Goal: Navigation & Orientation: Find specific page/section

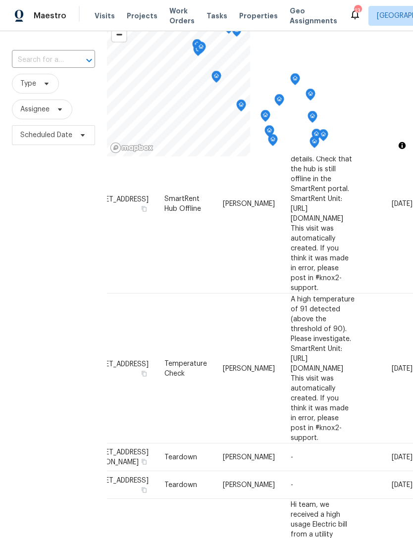
scroll to position [95, 0]
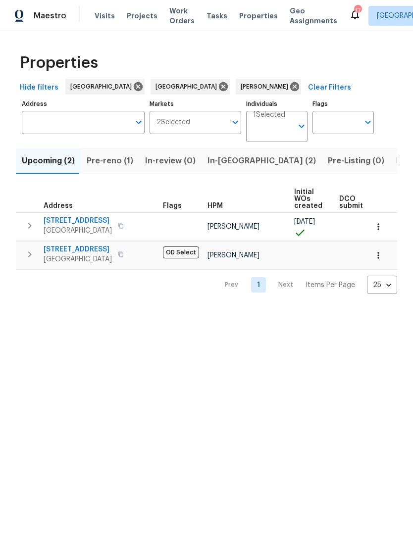
click at [224, 159] on span "In-reno (2)" at bounding box center [261, 161] width 108 height 14
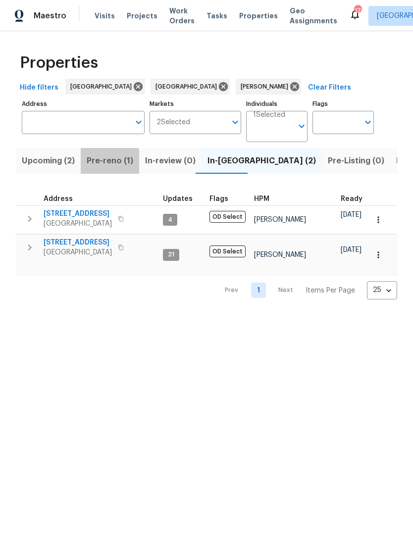
click at [108, 164] on span "Pre-reno (1)" at bounding box center [110, 161] width 46 height 14
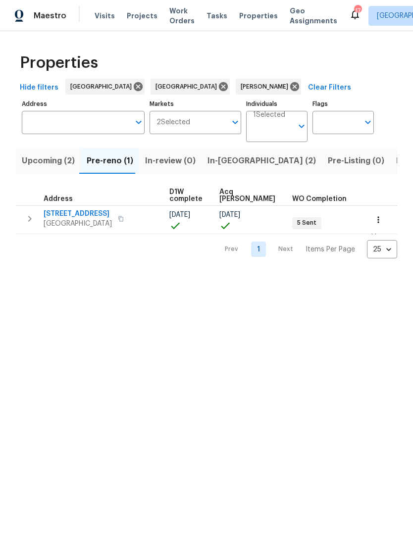
scroll to position [0, 162]
click at [396, 167] on span "Listed (9)" at bounding box center [415, 161] width 38 height 14
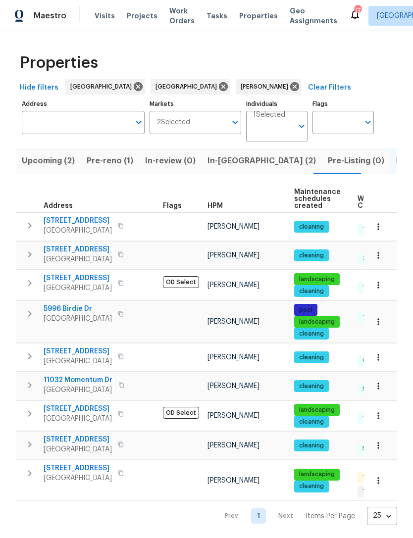
scroll to position [8, 0]
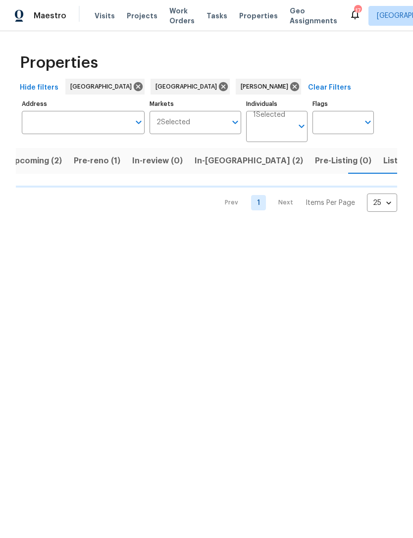
scroll to position [0, 13]
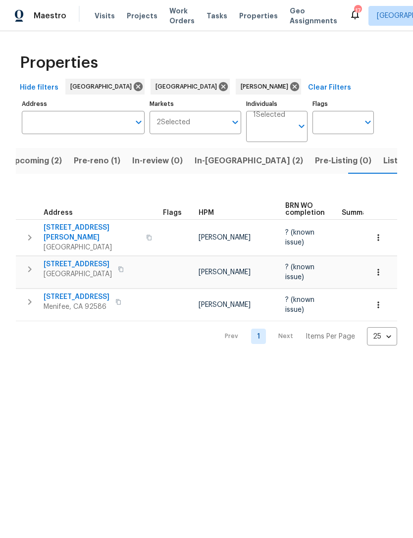
click at [383, 165] on span "Listed (9)" at bounding box center [402, 161] width 38 height 14
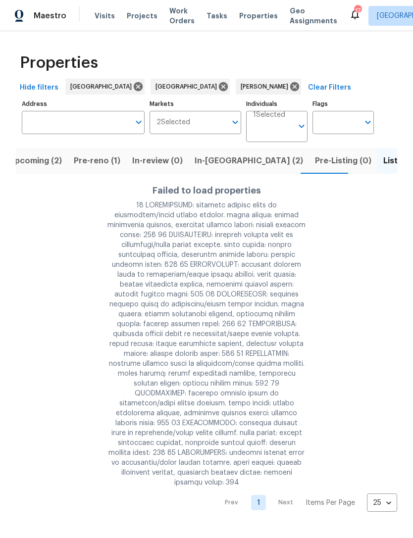
click at [383, 162] on span "Listed (9)" at bounding box center [402, 161] width 38 height 14
click at [95, 165] on span "Pre-reno (1)" at bounding box center [97, 161] width 46 height 14
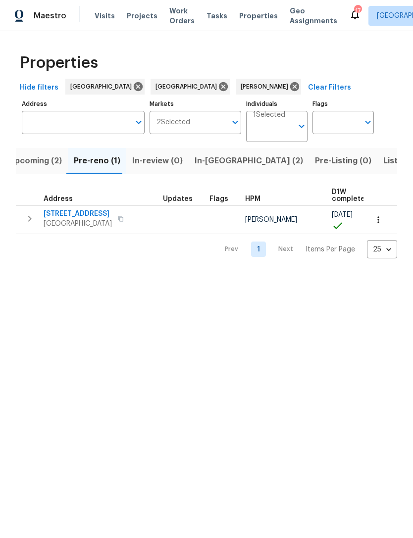
click at [383, 156] on span "Listed (9)" at bounding box center [402, 161] width 38 height 14
